Goal: Information Seeking & Learning: Learn about a topic

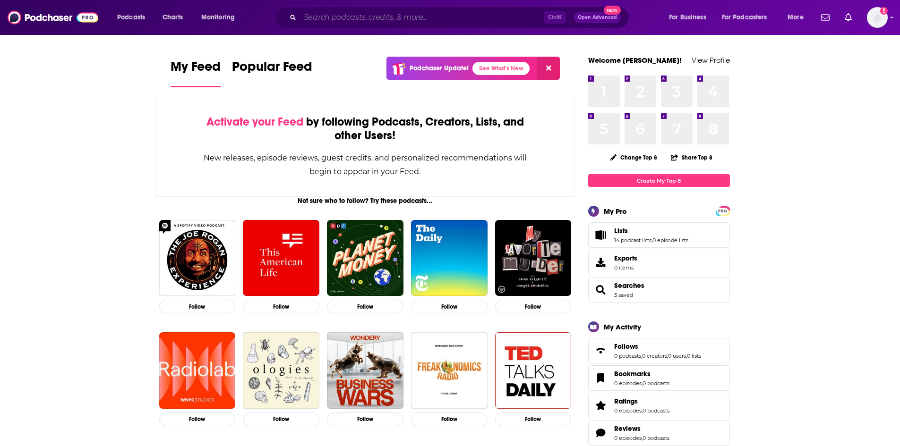
click at [399, 22] on input "Search podcasts, credits, & more..." at bounding box center [422, 17] width 244 height 15
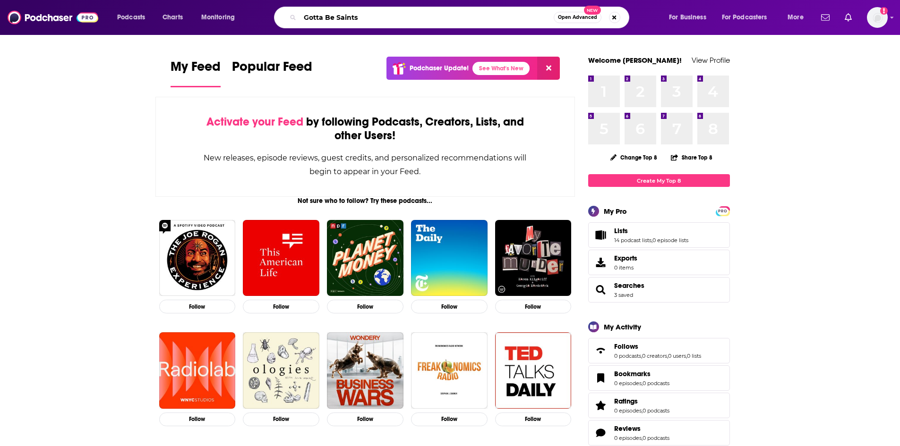
type input "Gotta Be Saints"
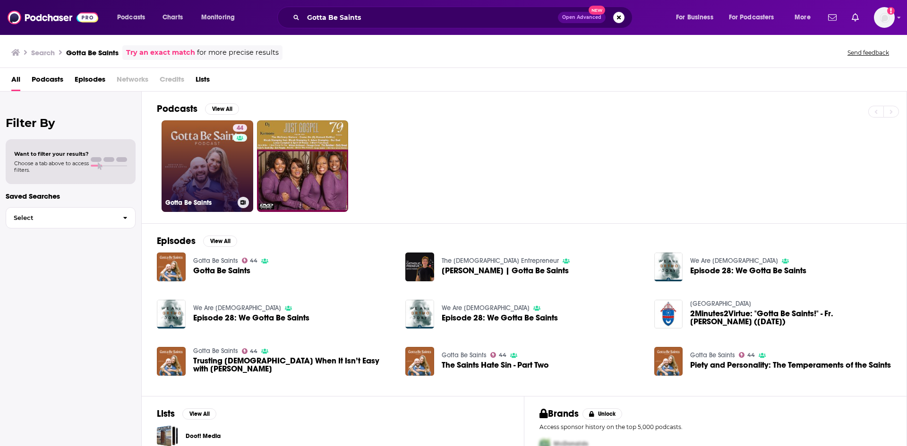
click at [220, 172] on link "44 Gotta Be Saints" at bounding box center [208, 166] width 92 height 92
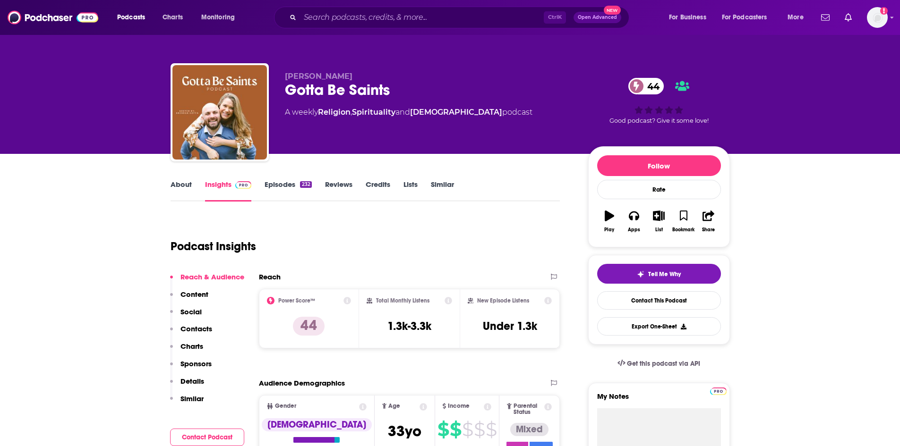
click at [303, 188] on link "Episodes 232" at bounding box center [287, 191] width 47 height 22
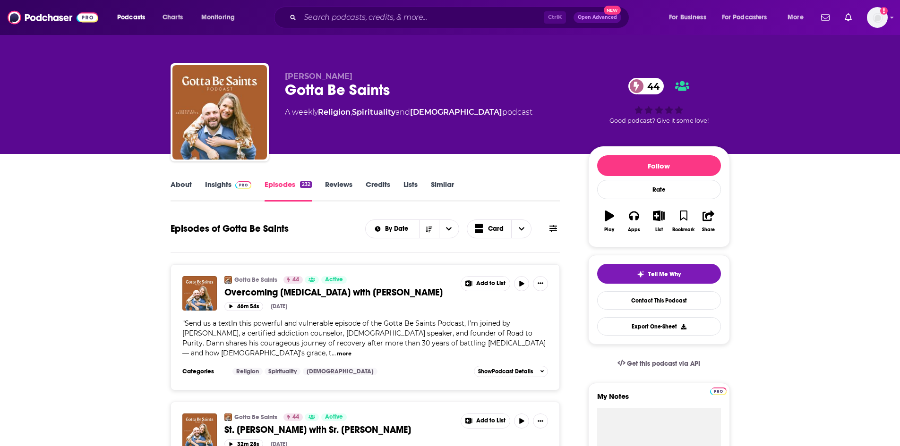
click at [184, 188] on link "About" at bounding box center [180, 191] width 21 height 22
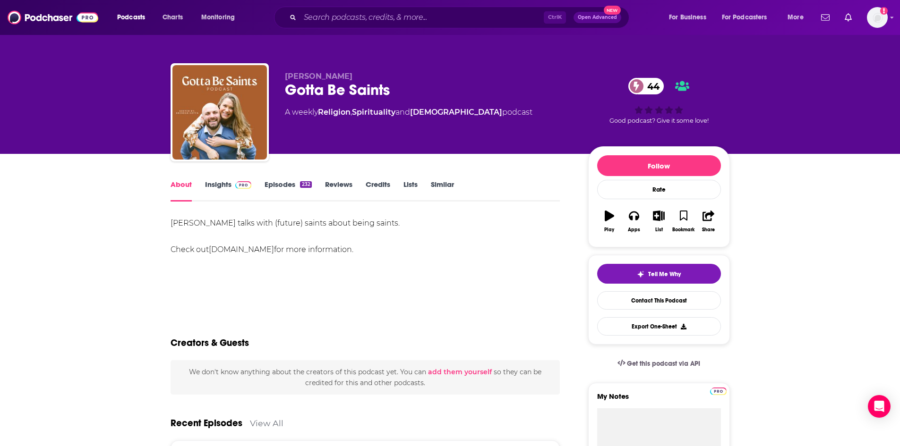
click at [221, 183] on link "Insights" at bounding box center [228, 191] width 47 height 22
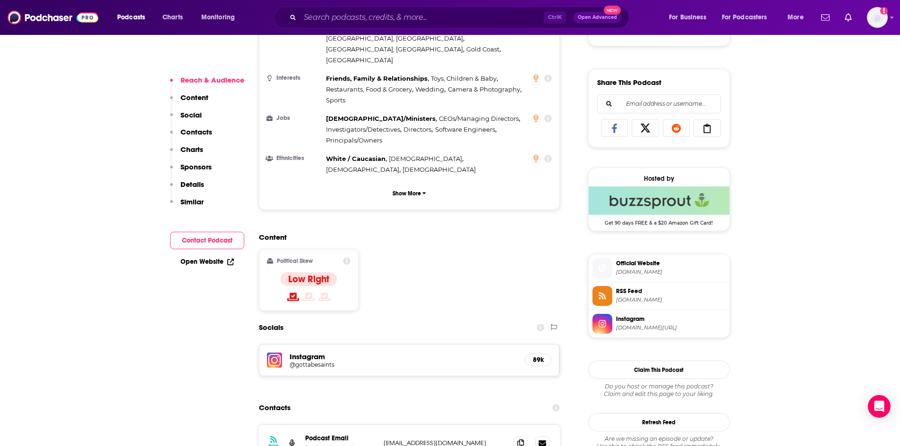
scroll to position [567, 0]
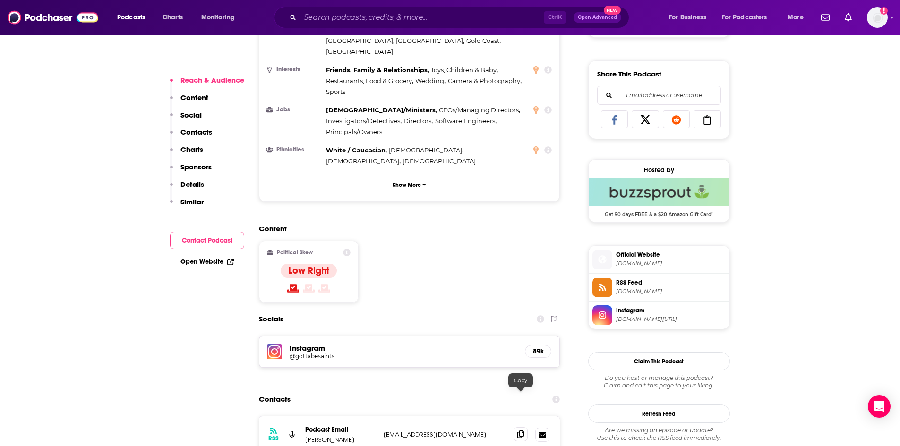
click at [521, 431] on icon at bounding box center [520, 435] width 7 height 8
click at [464, 28] on div "Ctrl K Open Advanced New" at bounding box center [460, 18] width 355 height 22
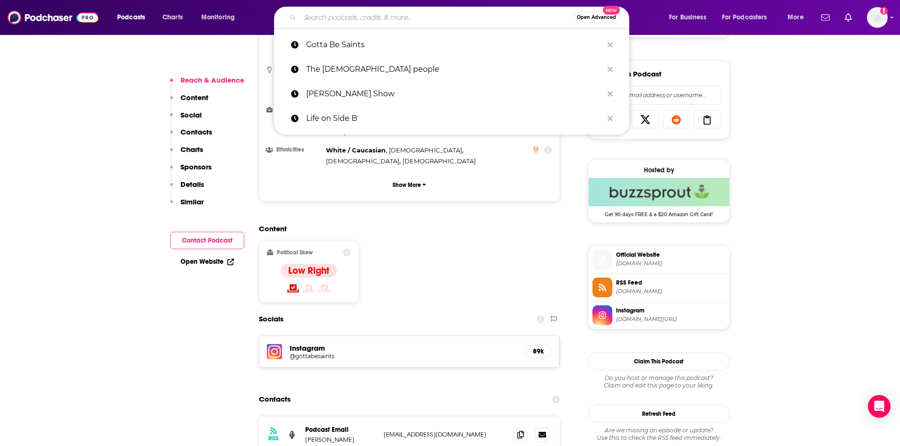
click at [446, 19] on input "Search podcasts, credits, & more..." at bounding box center [436, 17] width 273 height 15
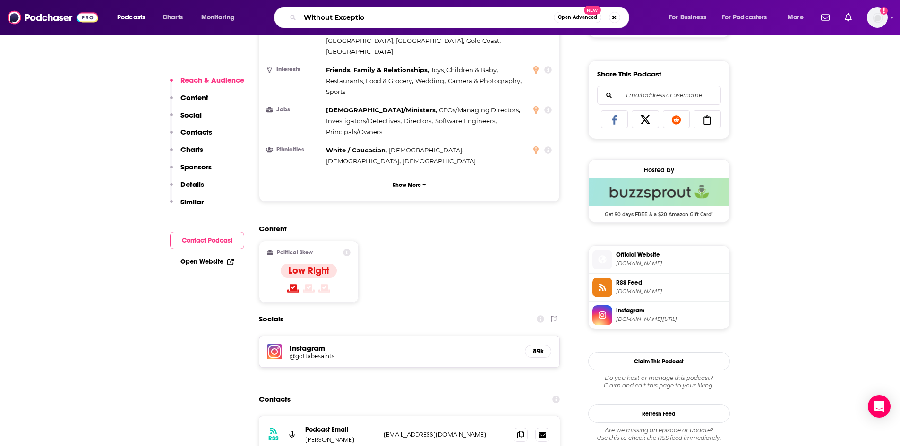
type input "Without Exception"
